Goal: Task Accomplishment & Management: Complete application form

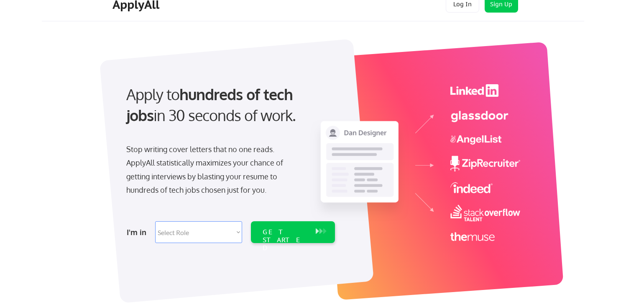
scroll to position [22, 0]
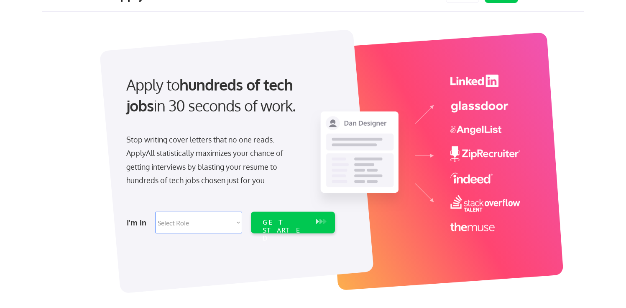
click at [210, 227] on select "Select Role Software Engineering Product Management Customer Success Sales UI/U…" at bounding box center [198, 222] width 87 height 22
select select ""engineering""
click at [155, 211] on select "Select Role Software Engineering Product Management Customer Success Sales UI/U…" at bounding box center [198, 222] width 87 height 22
select select ""engineering""
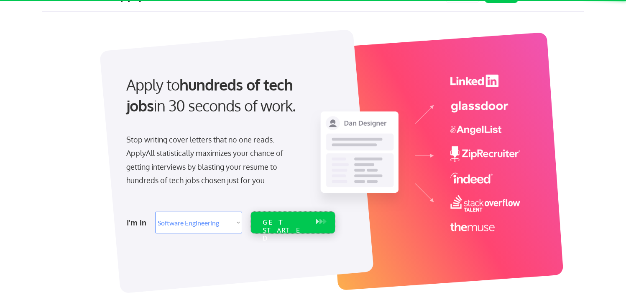
click at [282, 227] on div "GET STARTED" at bounding box center [285, 222] width 53 height 22
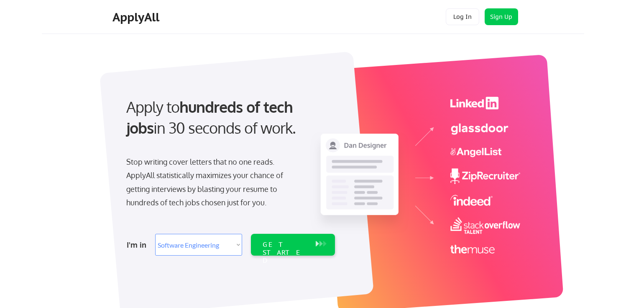
select select ""engineering""
